Goal: Complete application form

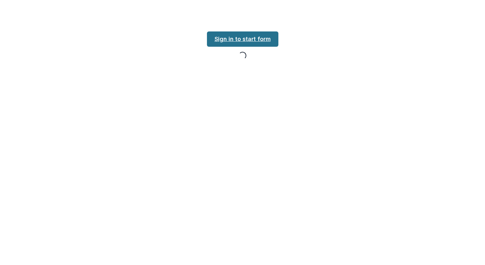
click at [212, 40] on link "Sign in to start form" at bounding box center [242, 38] width 71 height 15
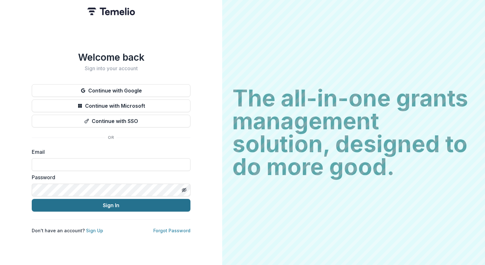
type input "**********"
click at [86, 203] on button "Sign In" at bounding box center [111, 205] width 159 height 13
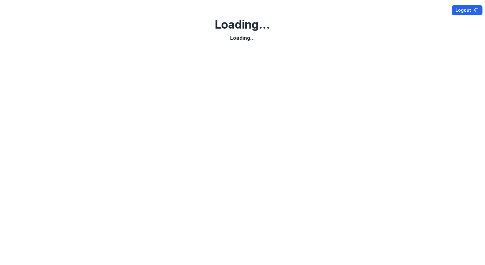
click at [462, 14] on button "Logout" at bounding box center [467, 10] width 31 height 10
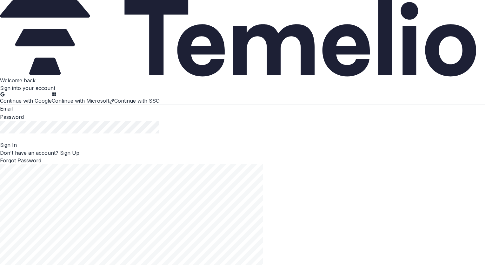
type input "**********"
click at [17, 149] on button "Sign In" at bounding box center [8, 145] width 17 height 8
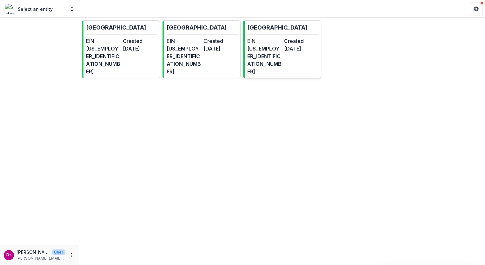
click at [279, 44] on dt "EIN" at bounding box center [264, 41] width 34 height 8
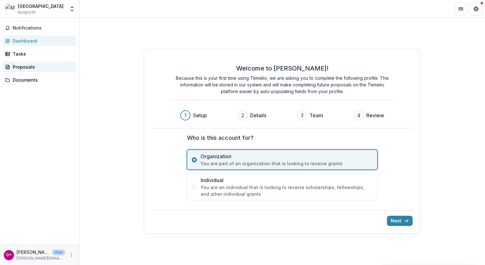
click at [32, 69] on div "Proposals" at bounding box center [42, 67] width 59 height 7
click at [50, 12] on div "Mason County Schools Nonprofit" at bounding box center [41, 9] width 46 height 12
click at [72, 10] on polyline "Open entity switcher" at bounding box center [72, 10] width 3 height 1
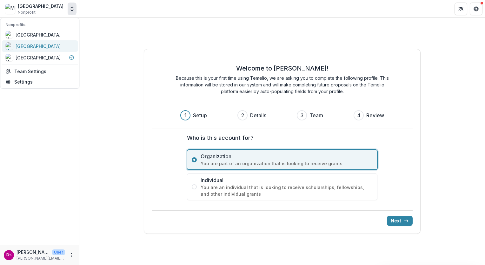
click at [50, 44] on div "[GEOGRAPHIC_DATA]" at bounding box center [38, 46] width 45 height 7
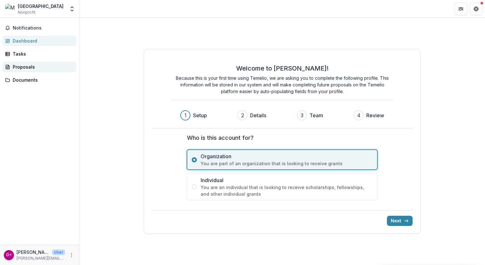
click at [43, 64] on div "Proposals" at bounding box center [42, 67] width 59 height 7
click at [394, 223] on button "Next" at bounding box center [400, 221] width 26 height 10
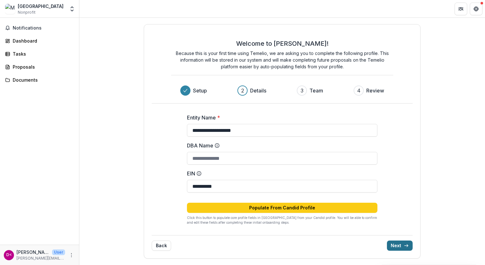
click at [400, 247] on button "Next" at bounding box center [400, 245] width 26 height 10
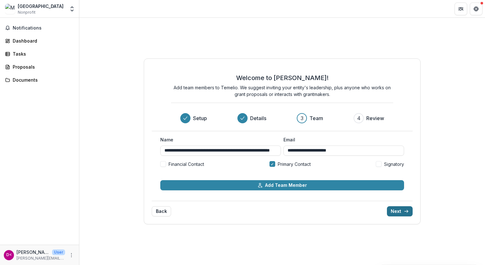
click at [399, 213] on button "Next" at bounding box center [400, 211] width 26 height 10
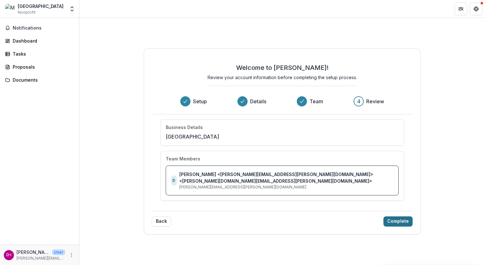
click at [396, 217] on button "Complete" at bounding box center [398, 221] width 29 height 10
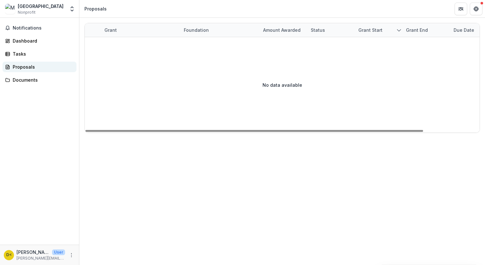
click at [31, 70] on div "Proposals" at bounding box center [42, 67] width 59 height 7
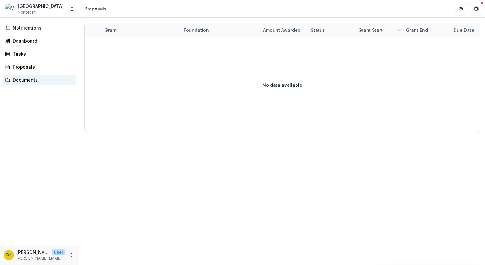
click at [30, 78] on div "Documents" at bounding box center [42, 80] width 59 height 7
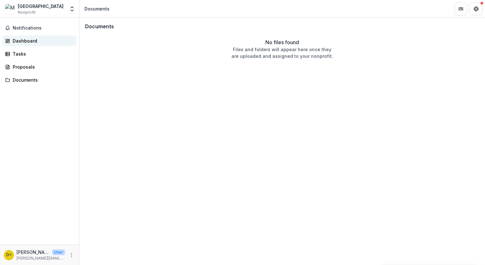
click at [24, 40] on div "Dashboard" at bounding box center [42, 40] width 59 height 7
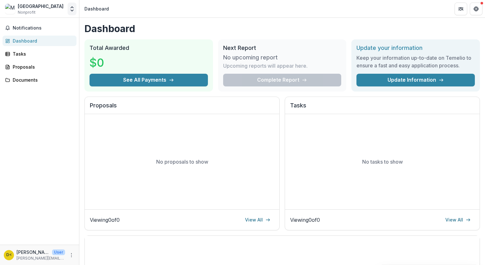
click at [68, 11] on button "Open entity switcher" at bounding box center [72, 9] width 9 height 13
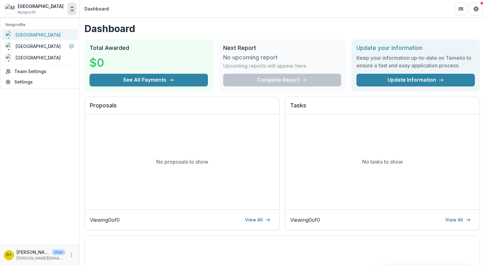
click at [39, 32] on div "[GEOGRAPHIC_DATA]" at bounding box center [38, 34] width 45 height 7
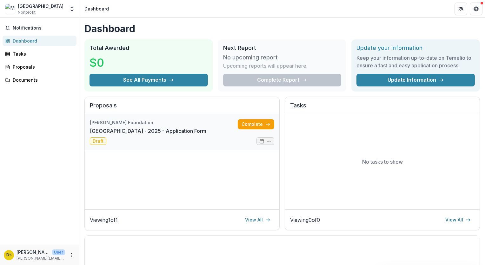
click at [154, 135] on link "[GEOGRAPHIC_DATA] - 2025 - Application Form" at bounding box center [148, 131] width 117 height 8
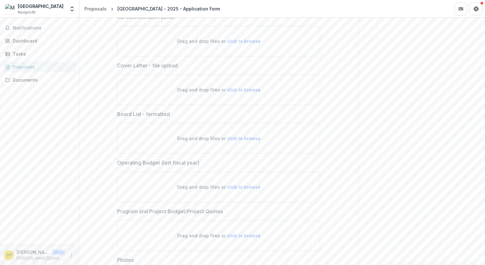
scroll to position [1720, 0]
click at [232, 136] on span "click to browse" at bounding box center [244, 138] width 34 height 5
type input "**********"
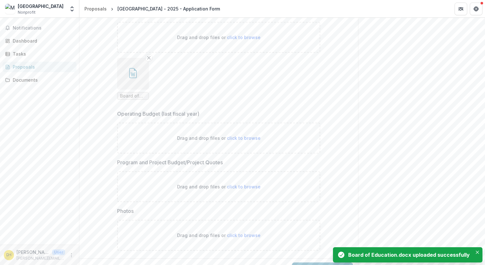
scroll to position [1823, 0]
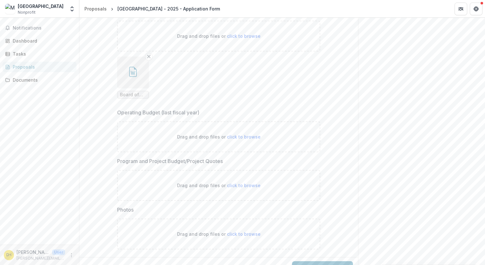
click at [235, 134] on span "click to browse" at bounding box center [244, 136] width 34 height 5
type input "**********"
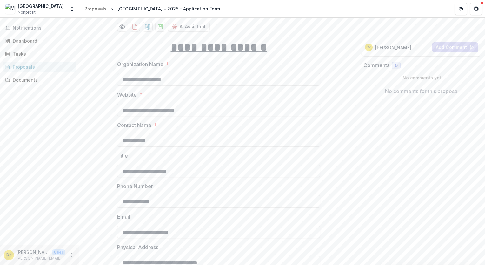
scroll to position [0, 0]
